Goal: Obtain resource: Download file/media

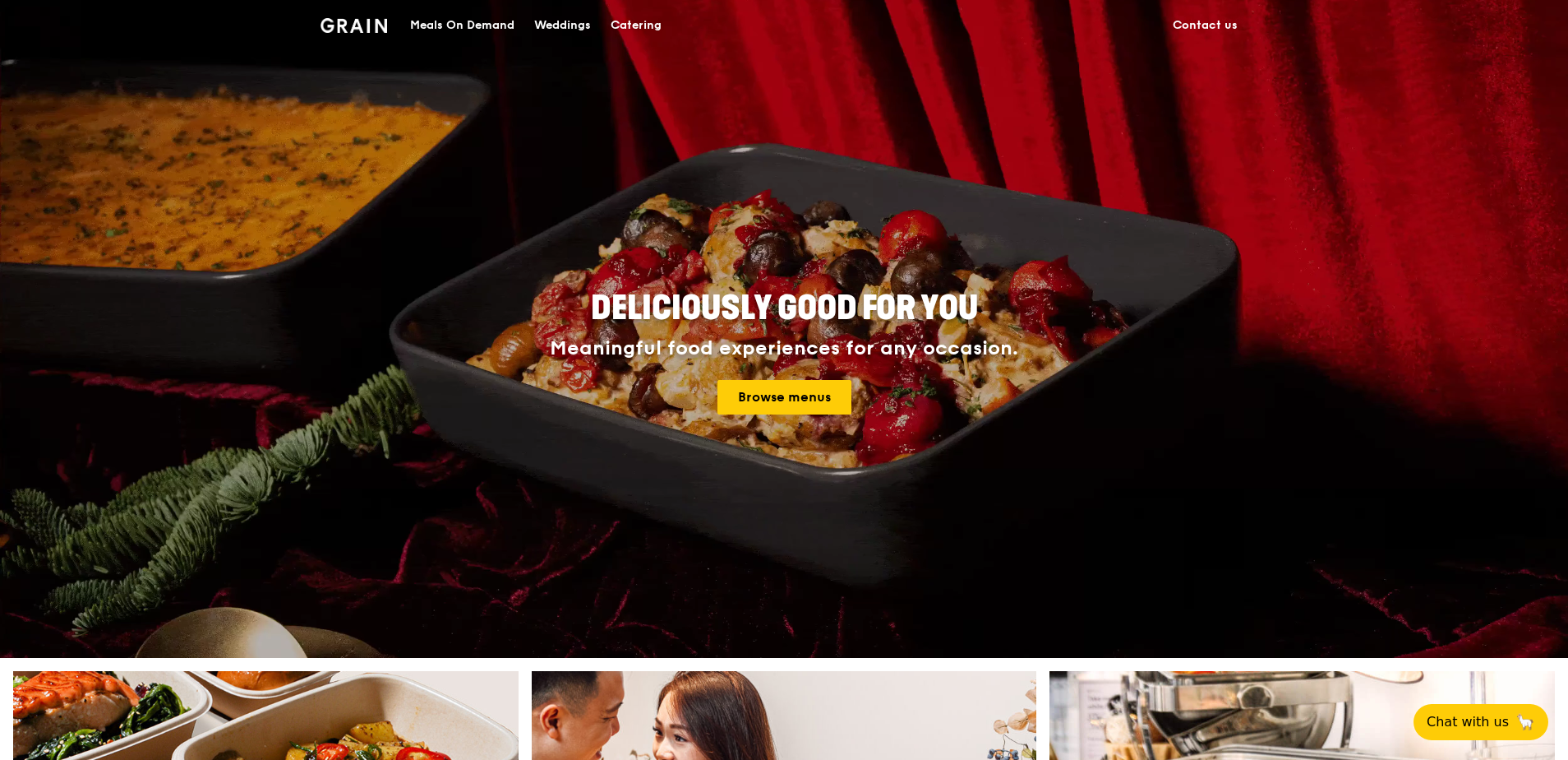
click at [639, 15] on div "Catering" at bounding box center [636, 26] width 51 height 49
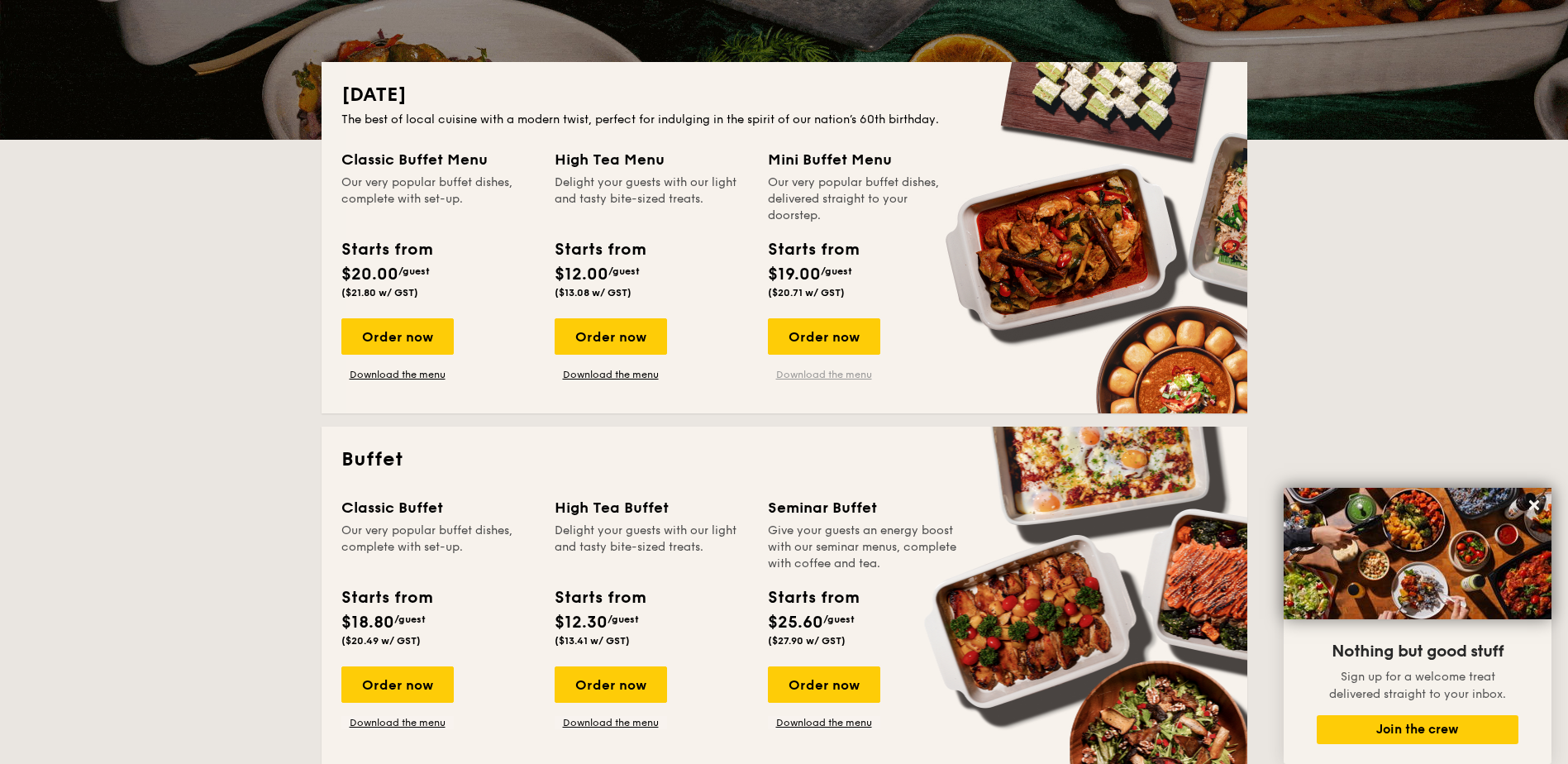
scroll to position [330, 0]
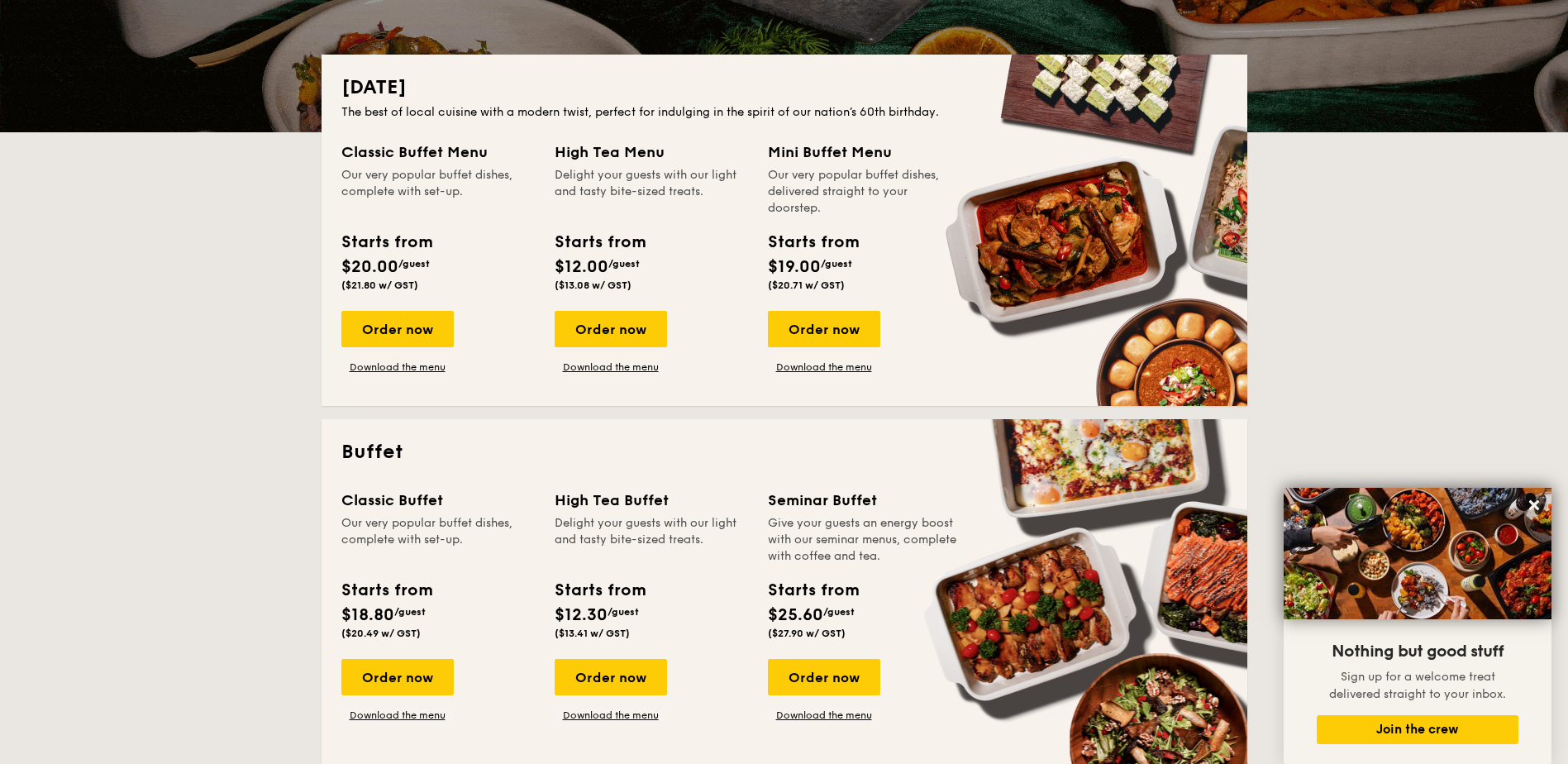
drag, startPoint x: 836, startPoint y: 370, endPoint x: 982, endPoint y: 352, distance: 147.1
click at [836, 370] on link "Download the menu" at bounding box center [824, 367] width 113 height 13
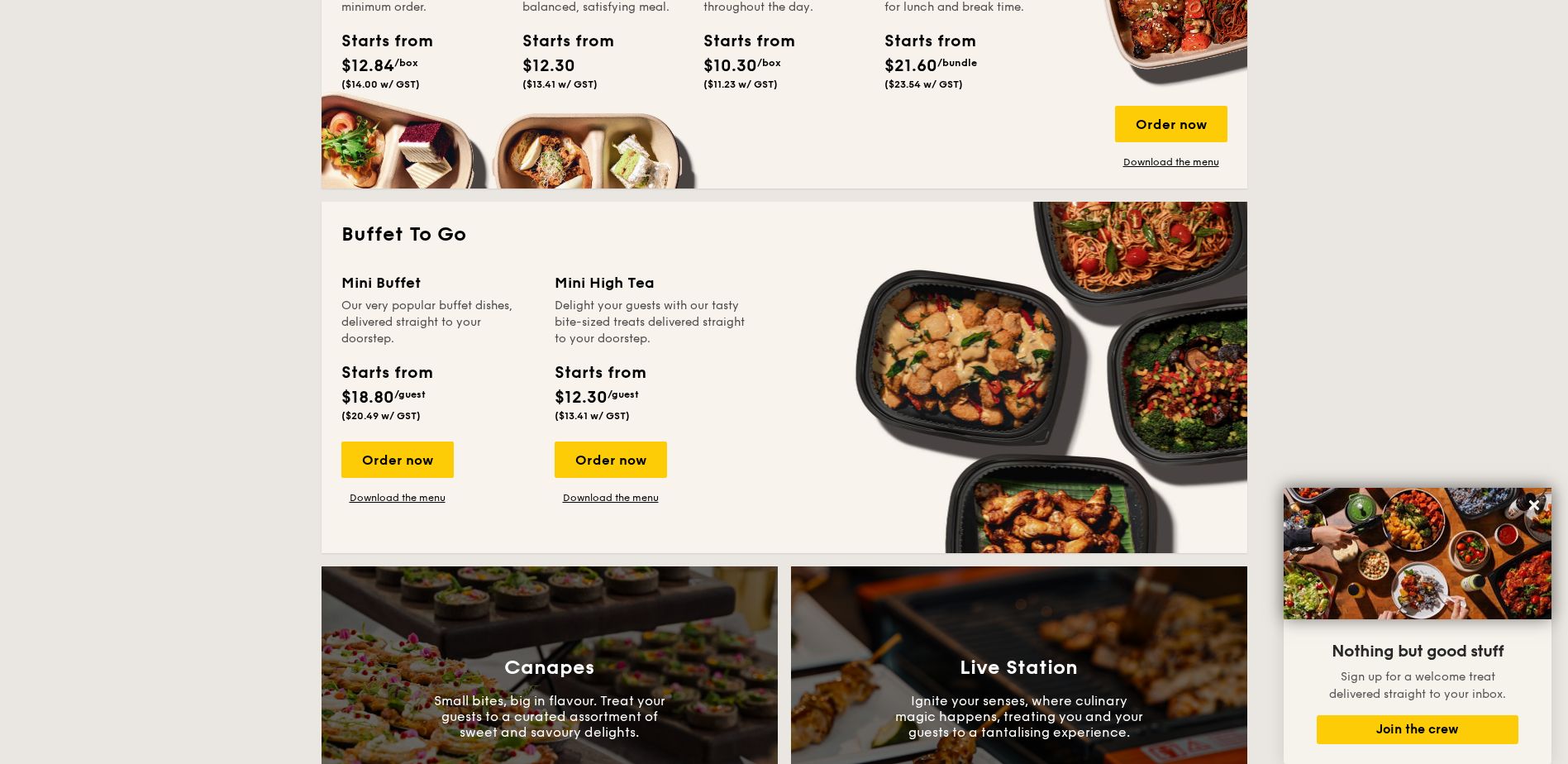
scroll to position [1240, 0]
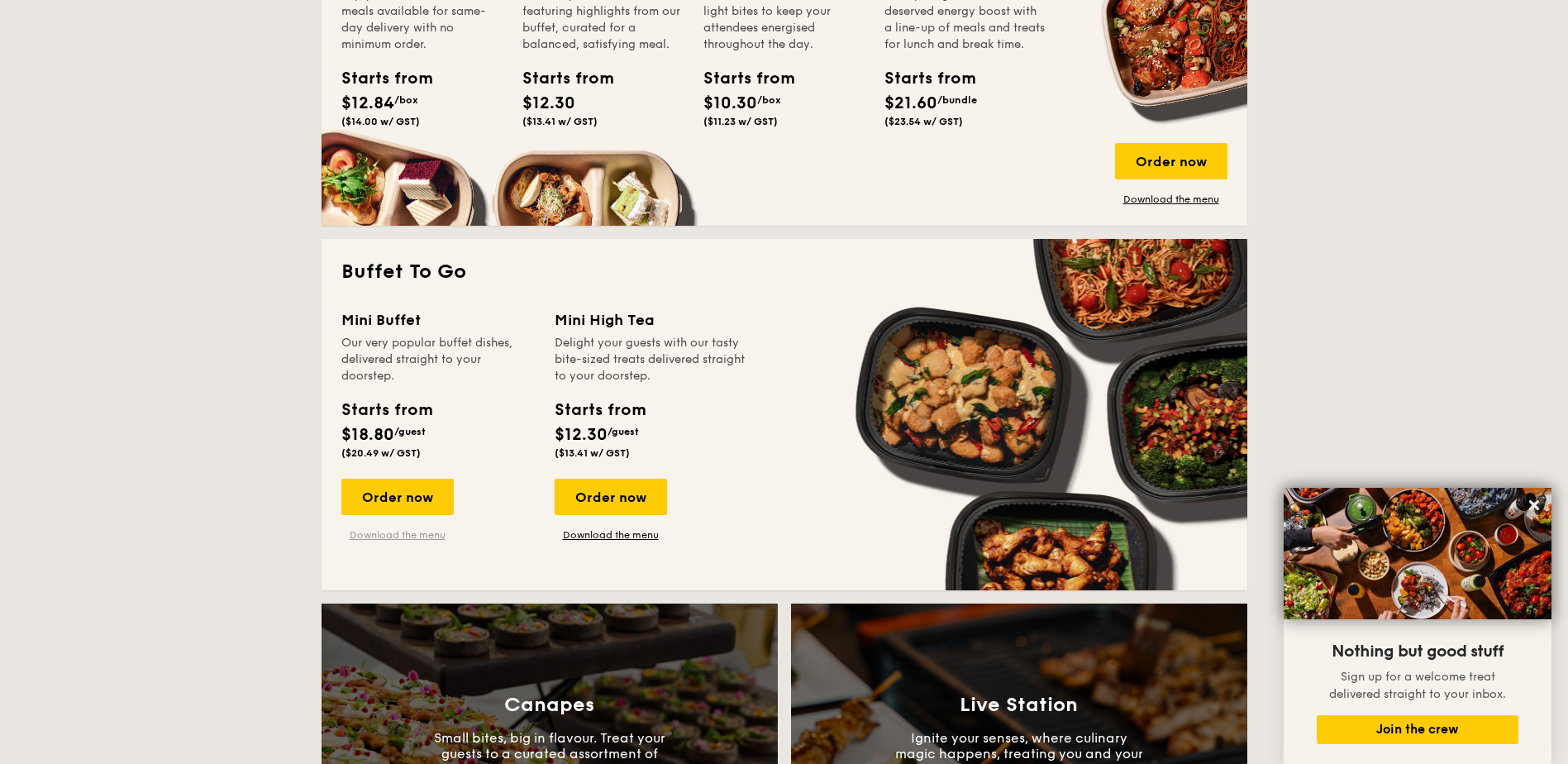
click at [393, 533] on link "Download the menu" at bounding box center [397, 535] width 113 height 13
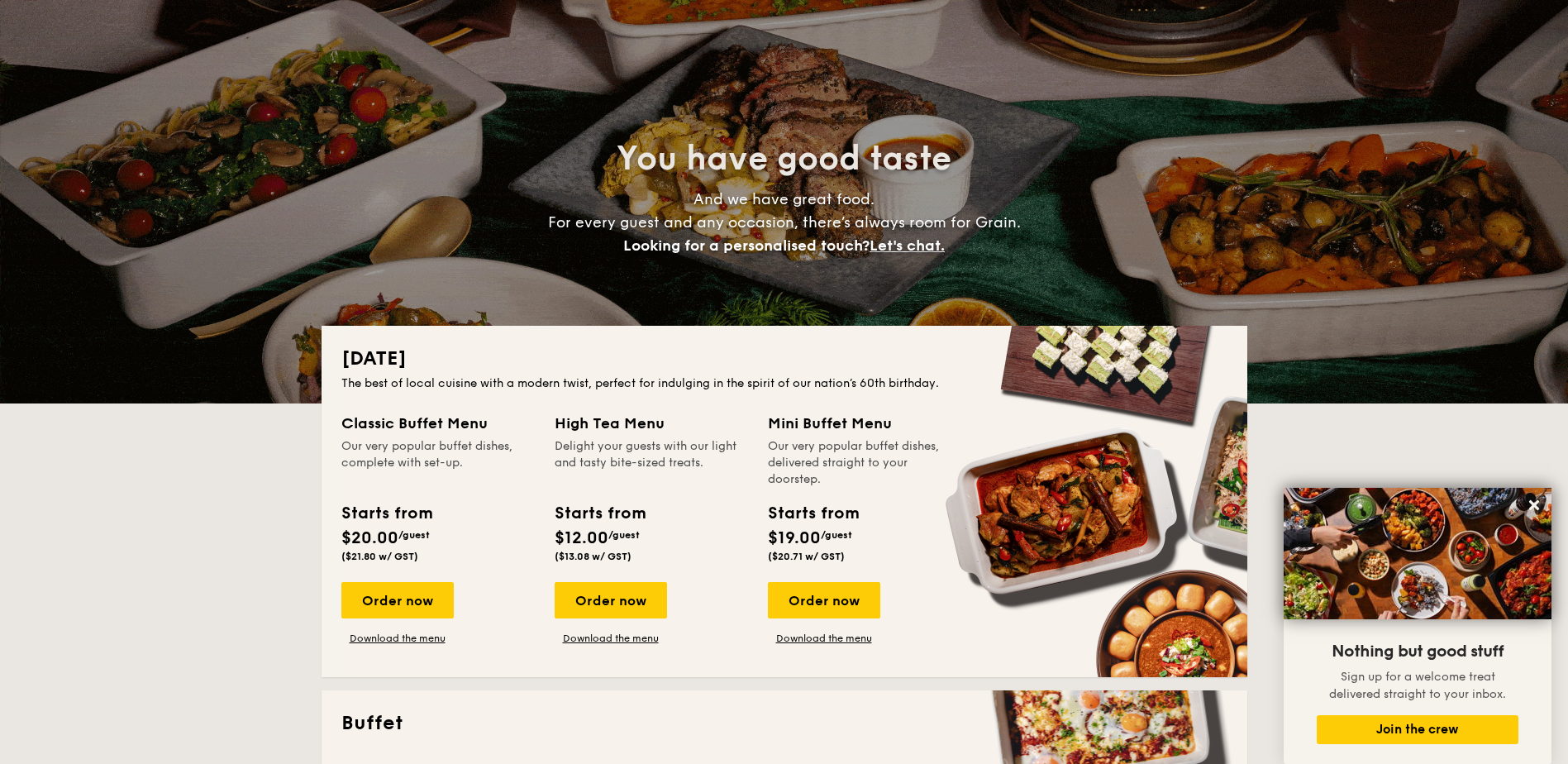
scroll to position [0, 0]
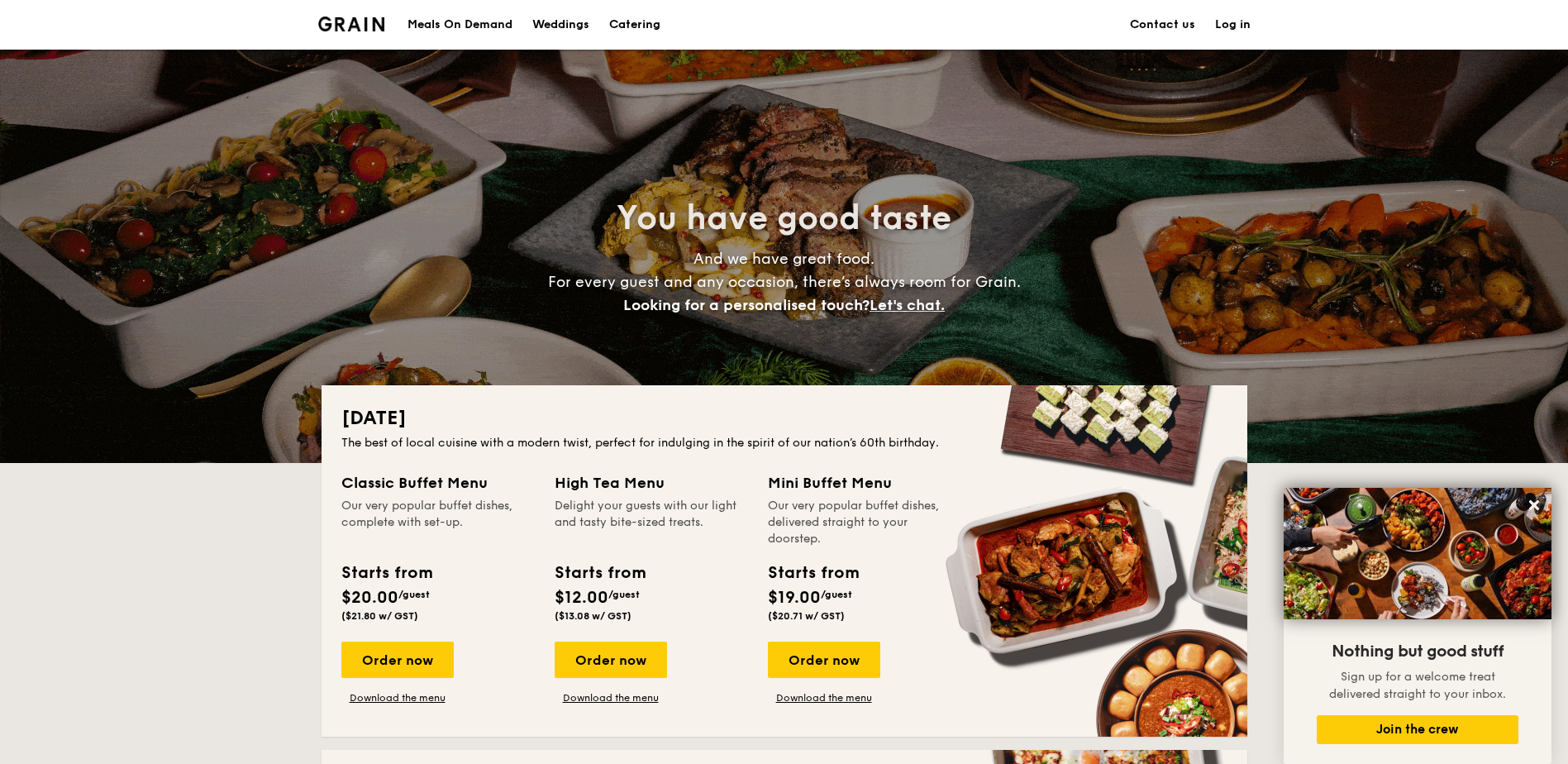
click at [335, 27] on img at bounding box center [351, 24] width 67 height 15
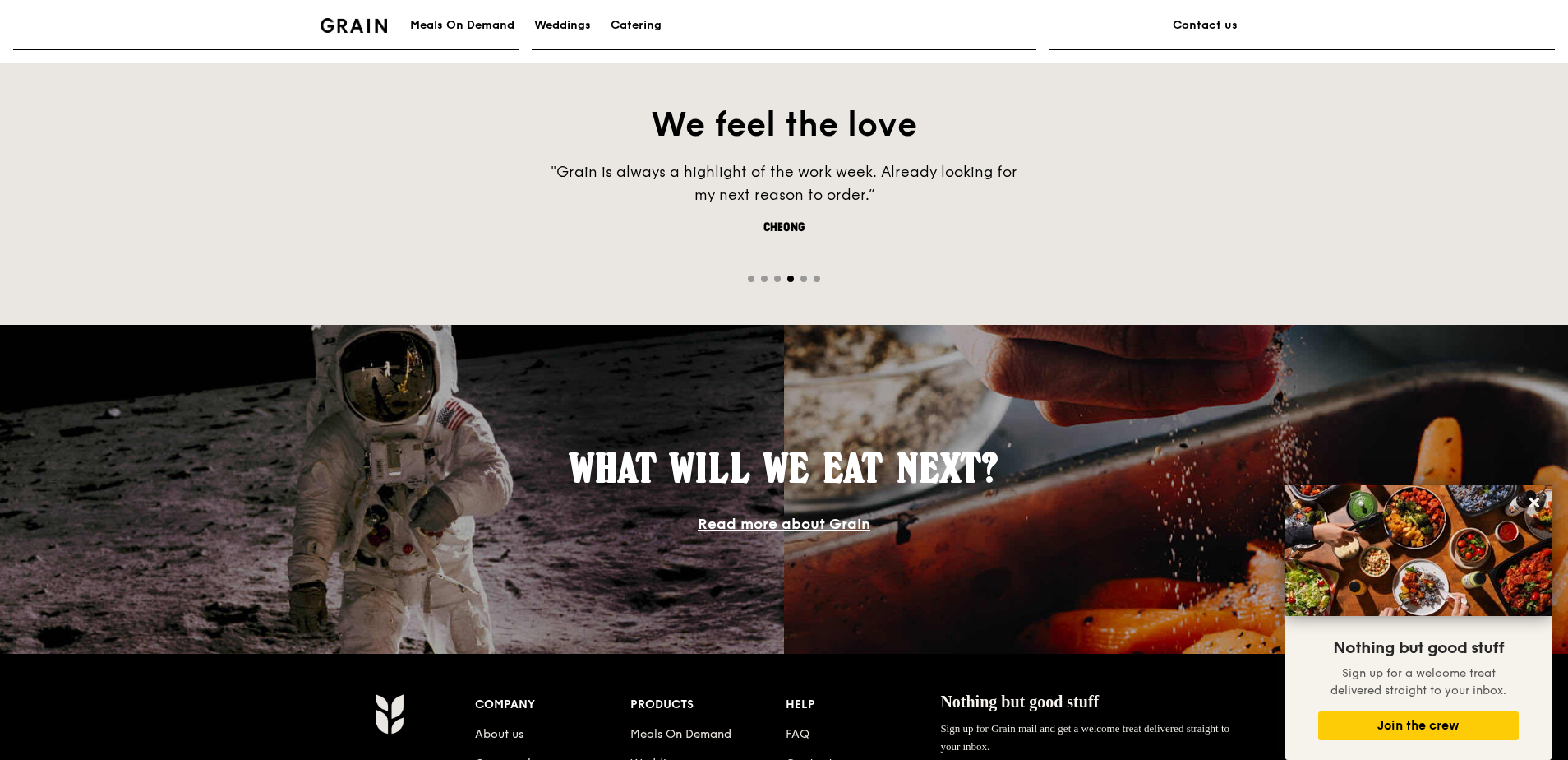
scroll to position [1069, 0]
